Goal: Transaction & Acquisition: Purchase product/service

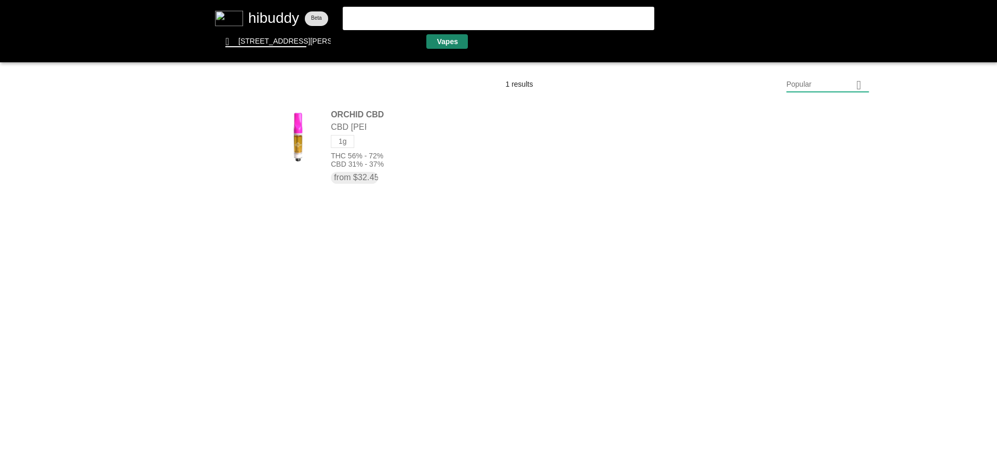
click at [446, 45] on flt-glass-pane at bounding box center [498, 236] width 997 height 473
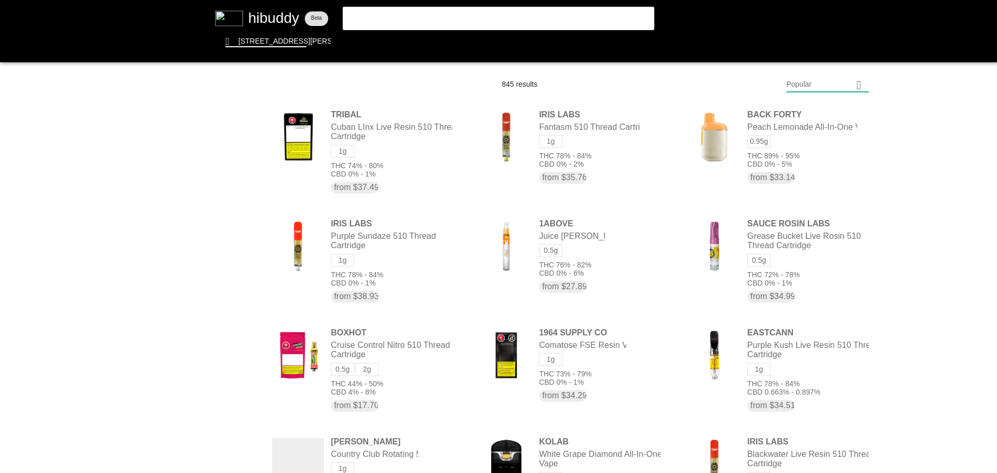
click at [825, 83] on flt-glass-pane at bounding box center [498, 236] width 997 height 473
click at [809, 356] on flt-glass-pane at bounding box center [498, 236] width 997 height 473
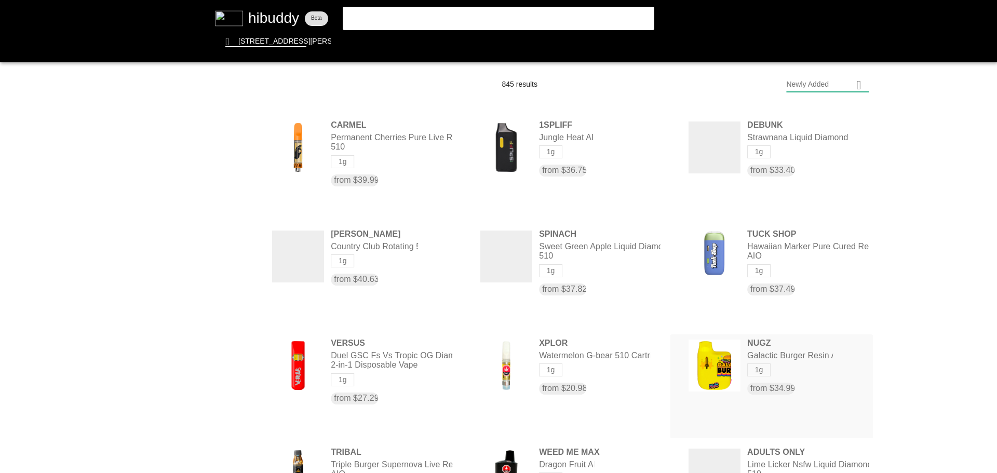
click at [779, 351] on flt-glass-pane at bounding box center [498, 236] width 997 height 473
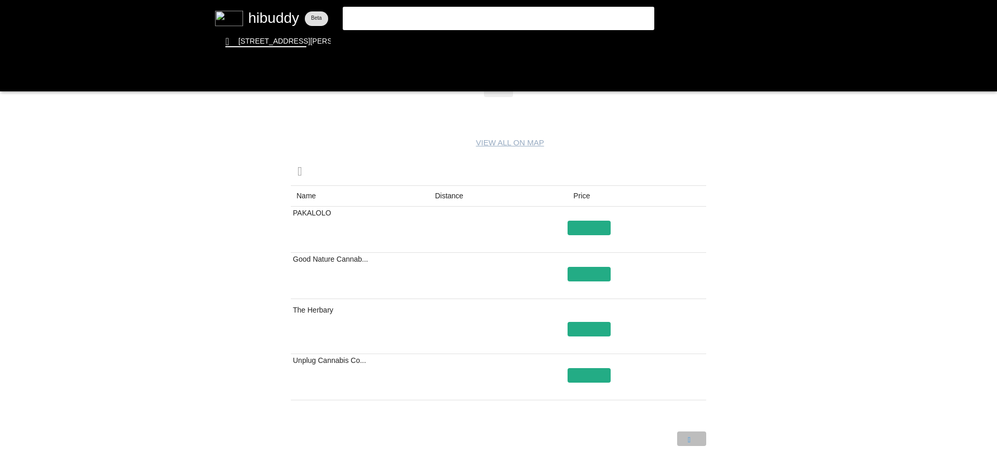
click at [689, 445] on flt-glass-pane at bounding box center [498, 236] width 997 height 473
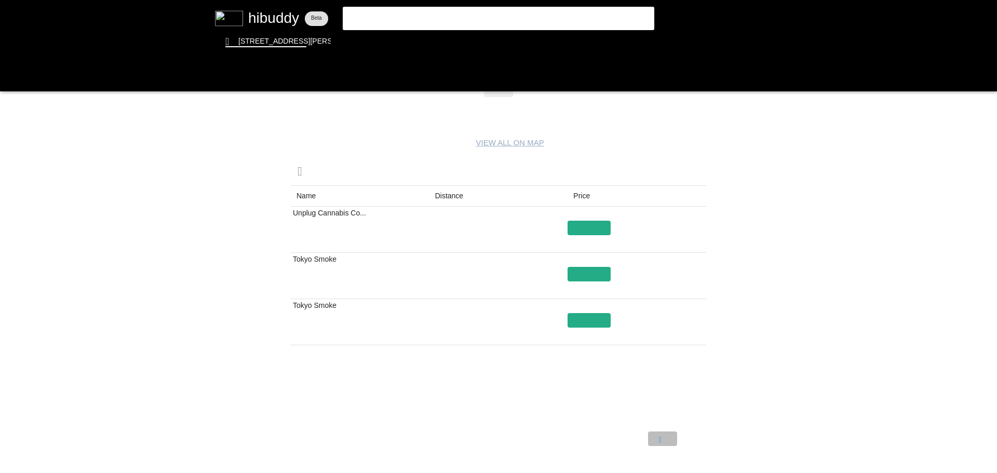
click at [664, 433] on flt-glass-pane at bounding box center [498, 236] width 997 height 473
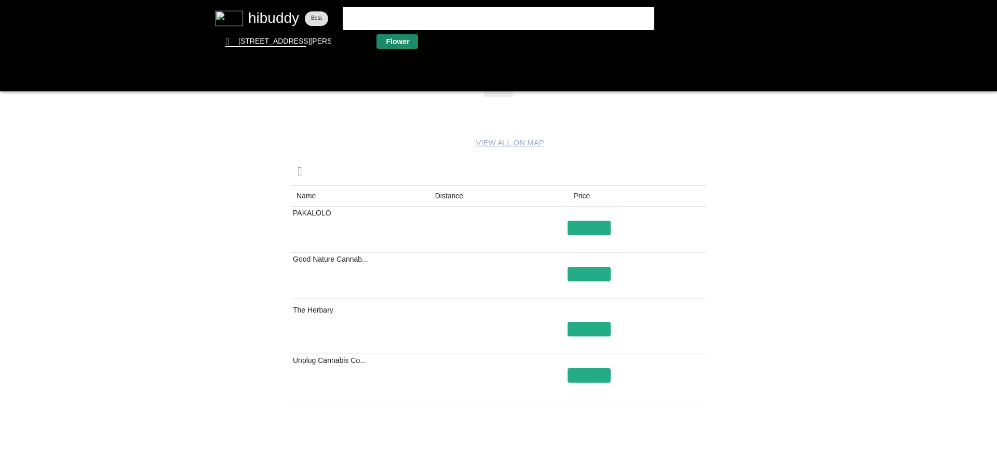
click at [404, 44] on flt-glass-pane at bounding box center [498, 236] width 997 height 473
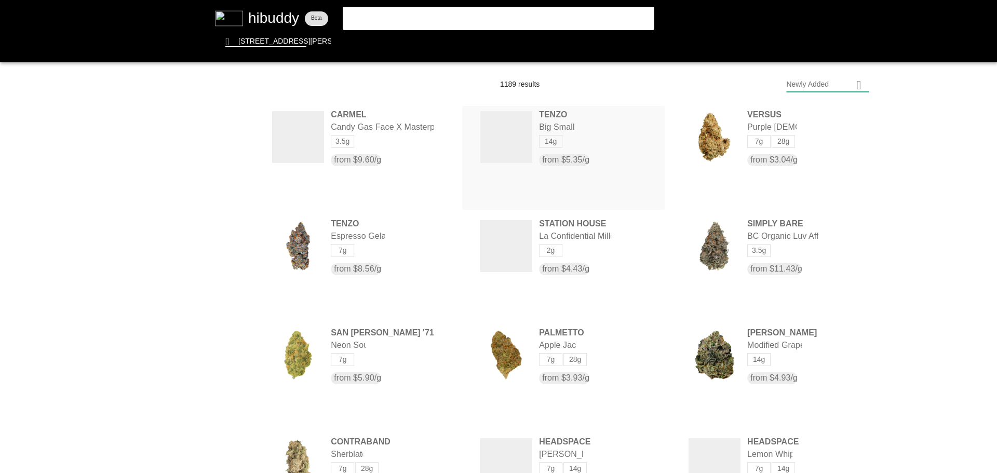
click at [558, 120] on flt-glass-pane at bounding box center [498, 236] width 997 height 473
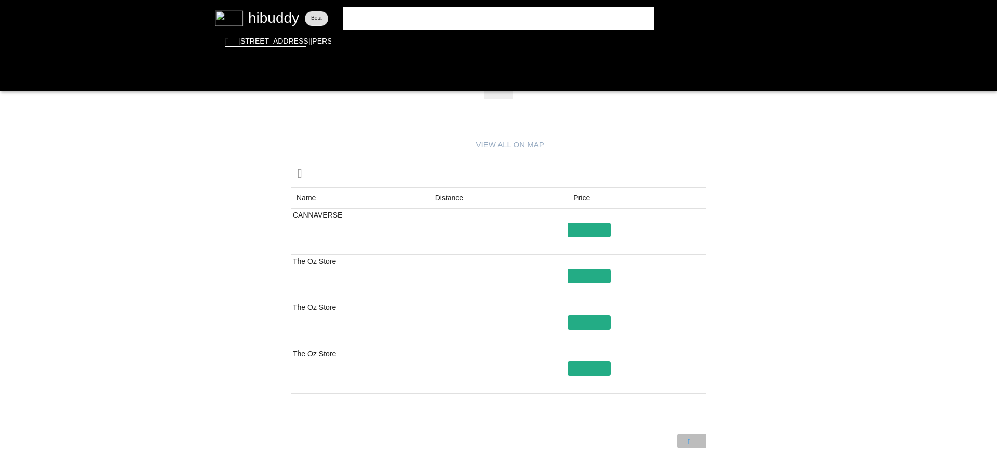
click at [687, 442] on flt-glass-pane at bounding box center [498, 236] width 997 height 473
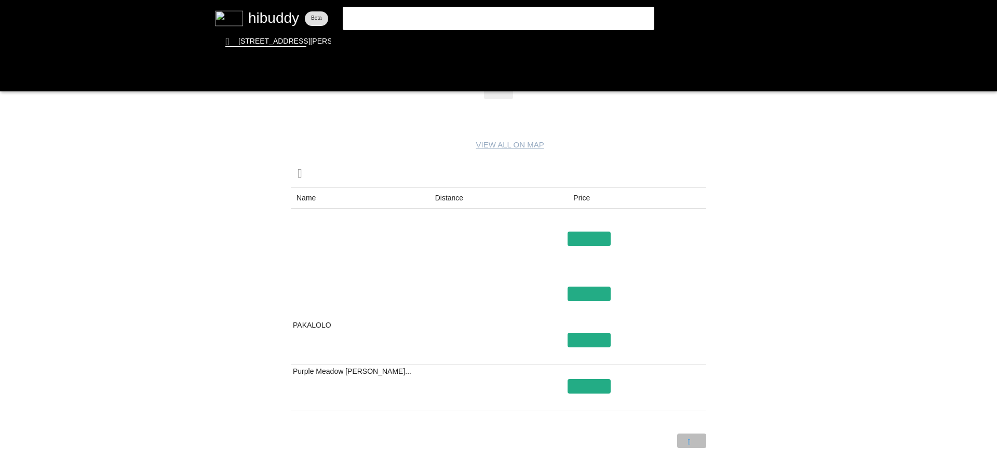
click at [687, 442] on flt-glass-pane at bounding box center [498, 236] width 997 height 473
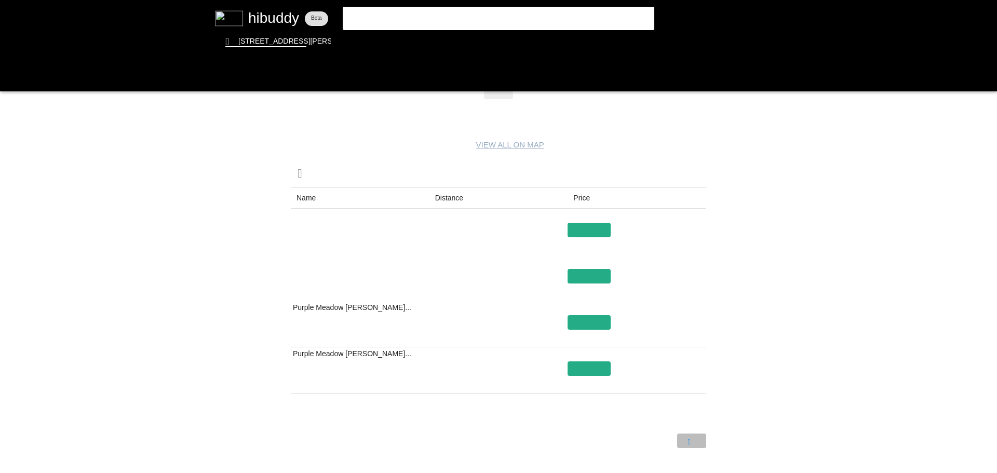
click at [687, 442] on flt-glass-pane at bounding box center [498, 236] width 997 height 473
click at [660, 440] on flt-glass-pane at bounding box center [498, 236] width 997 height 473
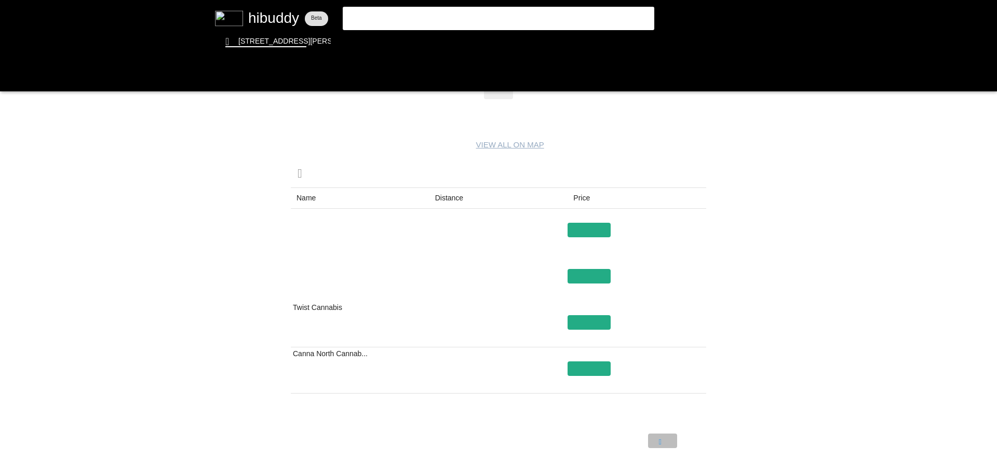
click at [660, 440] on flt-glass-pane at bounding box center [498, 236] width 997 height 473
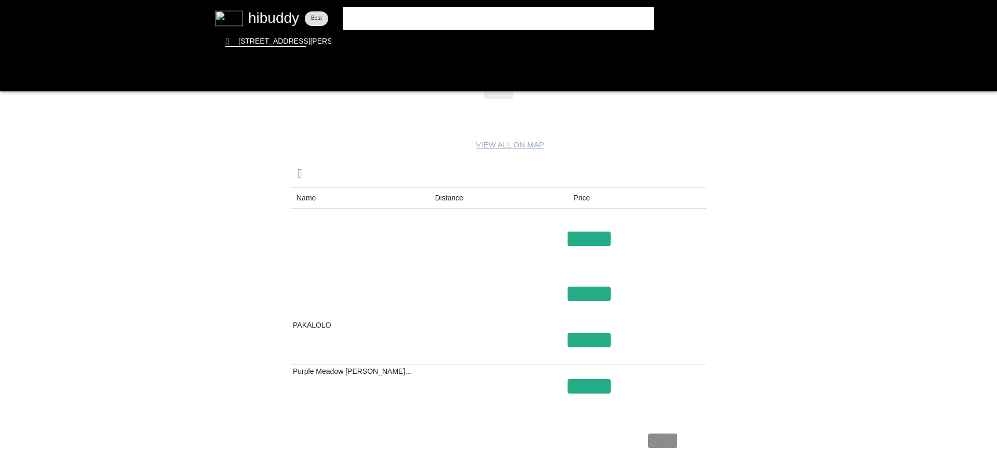
click at [660, 440] on flt-glass-pane at bounding box center [498, 236] width 997 height 473
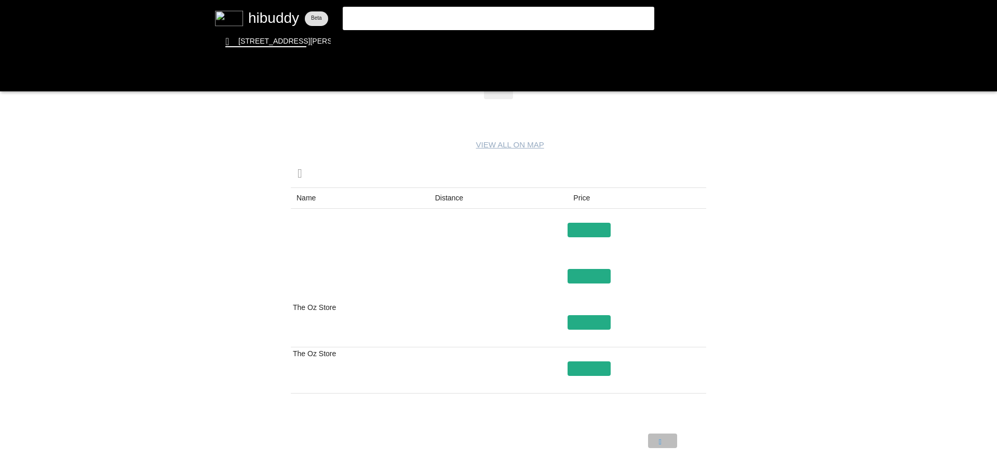
click at [660, 440] on flt-glass-pane at bounding box center [498, 236] width 997 height 473
click at [544, 42] on flt-glass-pane at bounding box center [498, 236] width 997 height 473
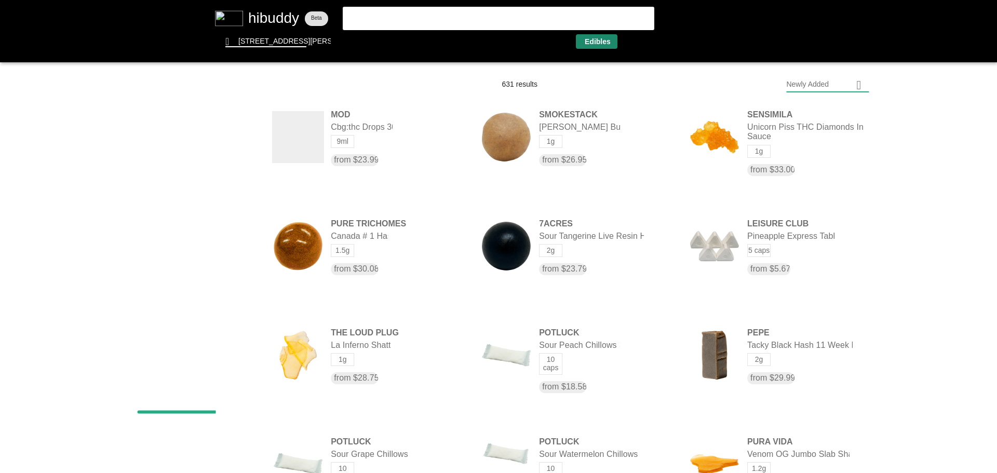
click at [597, 40] on flt-glass-pane at bounding box center [498, 236] width 997 height 473
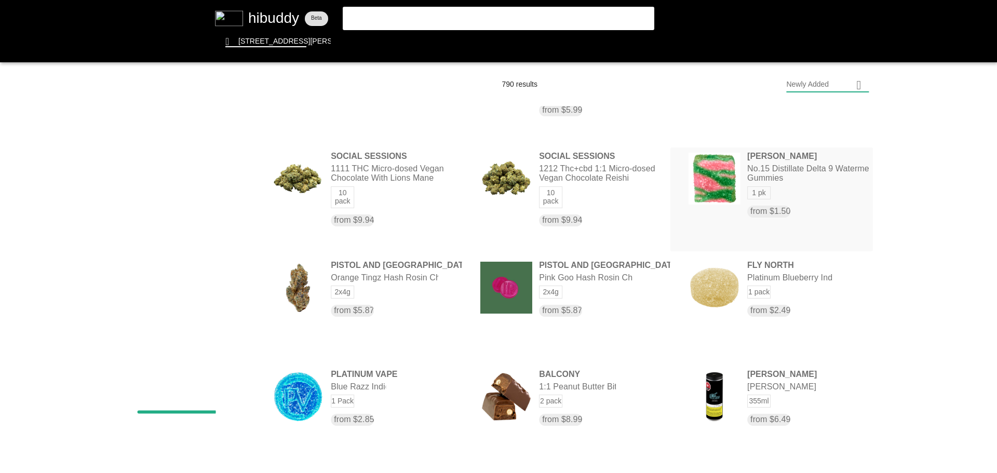
click at [800, 179] on flt-glass-pane at bounding box center [498, 236] width 997 height 473
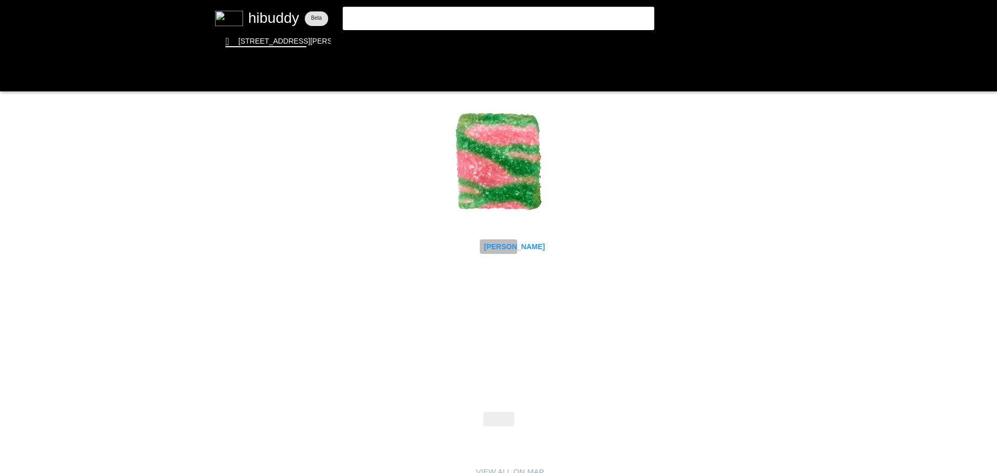
click at [503, 247] on flt-glass-pane at bounding box center [498, 236] width 997 height 473
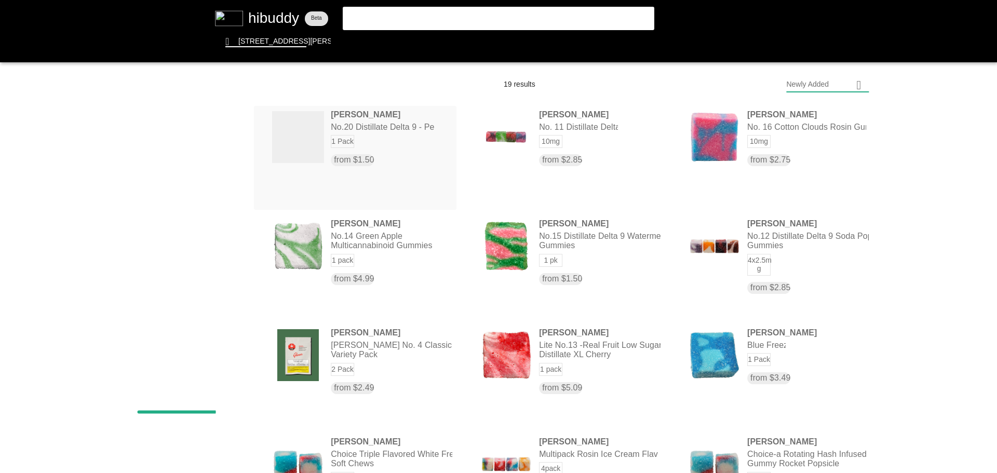
click at [394, 134] on flt-glass-pane at bounding box center [498, 236] width 997 height 473
